Goal: Task Accomplishment & Management: Use online tool/utility

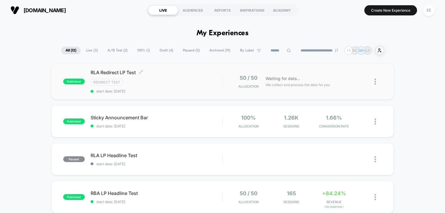
click at [209, 90] on span "start date: [DATE]" at bounding box center [157, 91] width 132 height 4
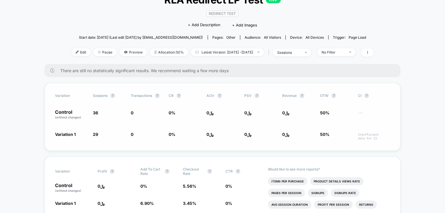
scroll to position [10, 0]
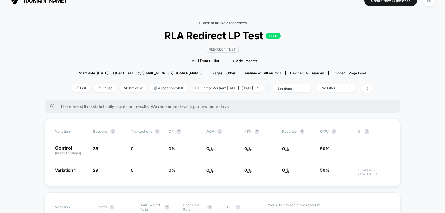
click at [205, 23] on link "< Back to all live experiences" at bounding box center [222, 23] width 48 height 4
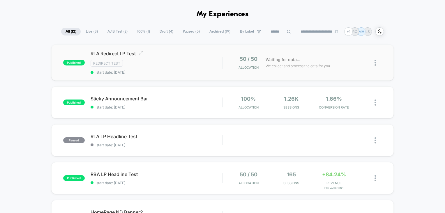
scroll to position [19, 0]
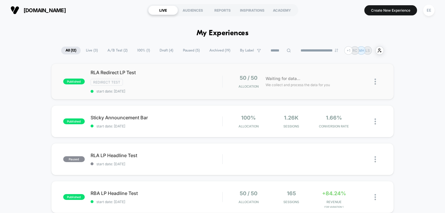
click at [376, 81] on img at bounding box center [374, 82] width 1 height 6
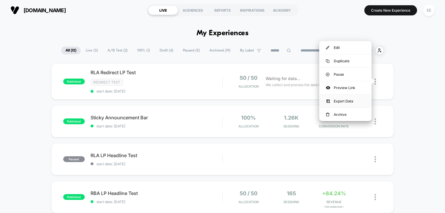
click at [346, 100] on div "Export Data" at bounding box center [345, 101] width 52 height 13
